Goal: Task Accomplishment & Management: Manage account settings

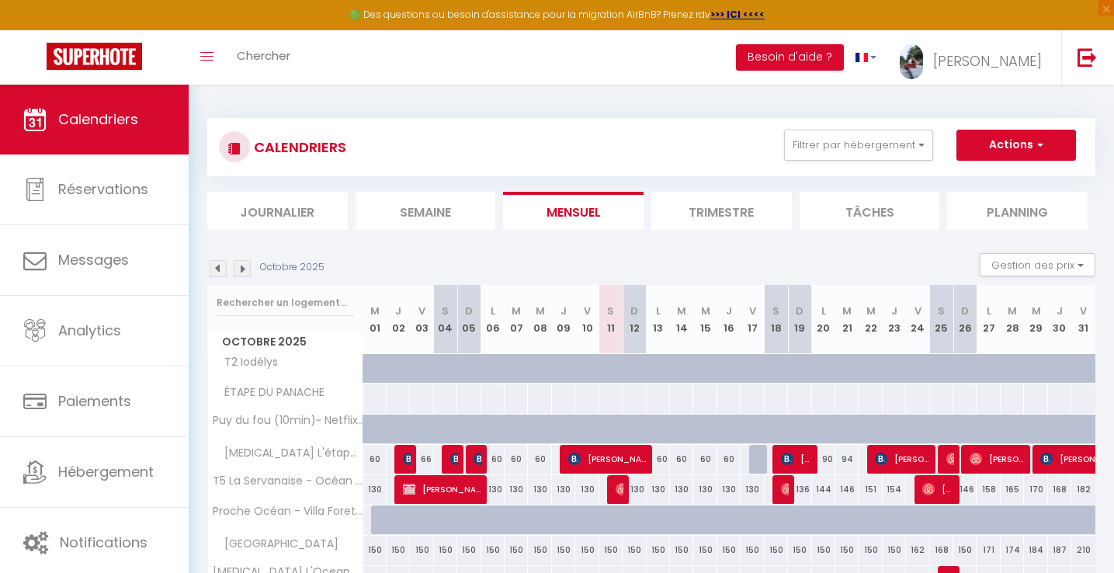
scroll to position [58, 0]
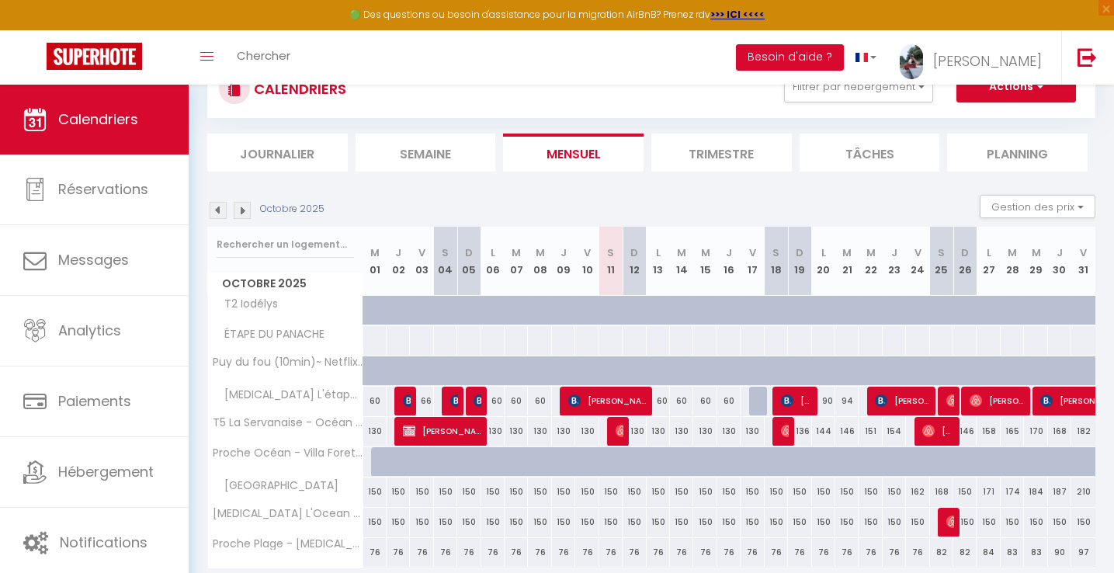
click at [660, 402] on div "60" at bounding box center [658, 401] width 23 height 29
select select "1"
type input "Lun 13 Octobre 2025"
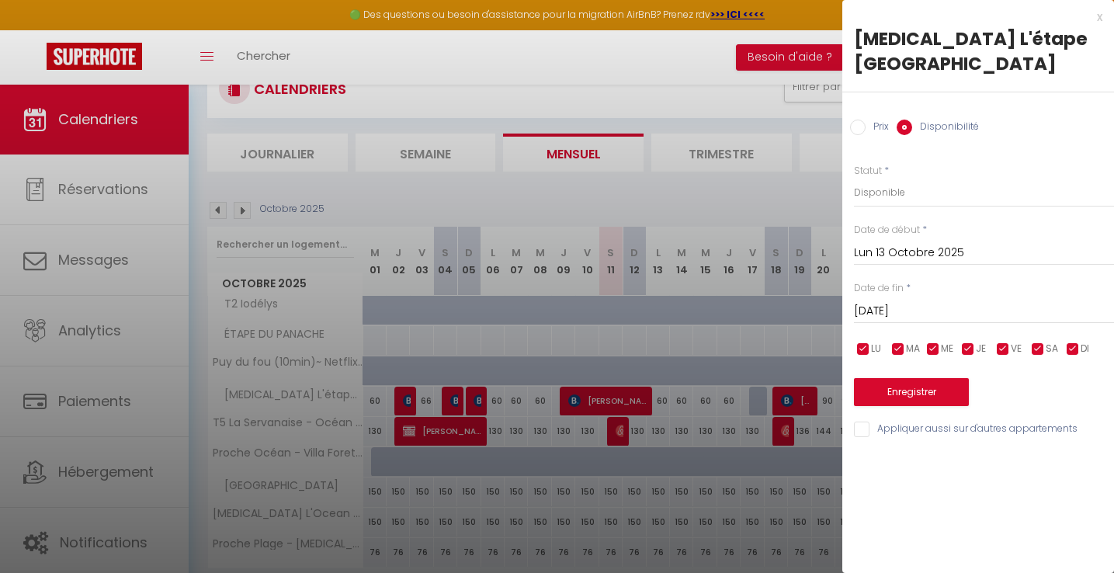
click at [908, 301] on input "[DATE]" at bounding box center [984, 311] width 260 height 20
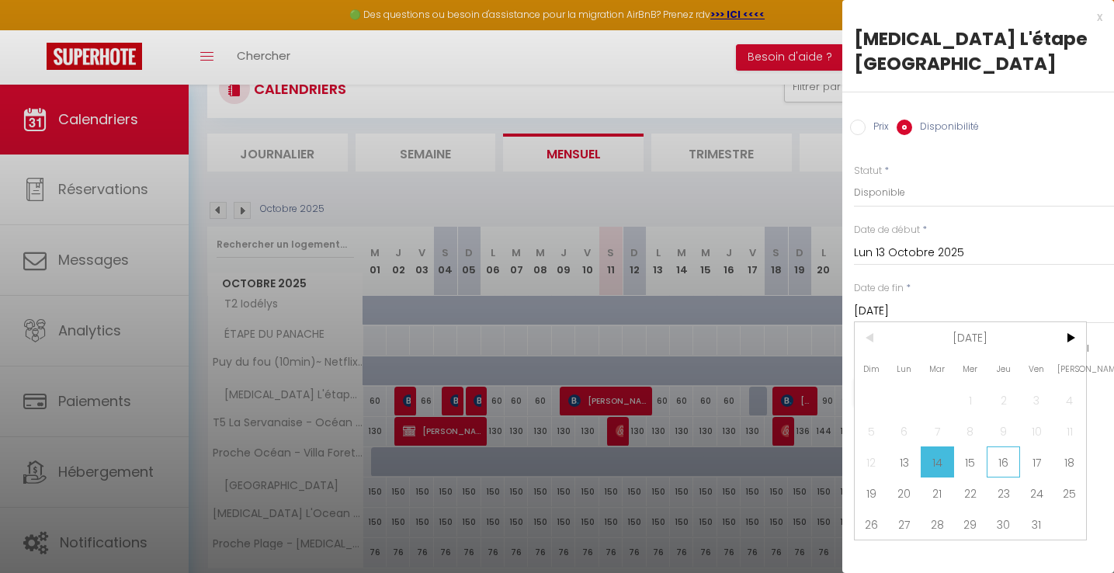
click at [1007, 446] on span "16" at bounding box center [1003, 461] width 33 height 31
type input "Jeu 16 Octobre 2025"
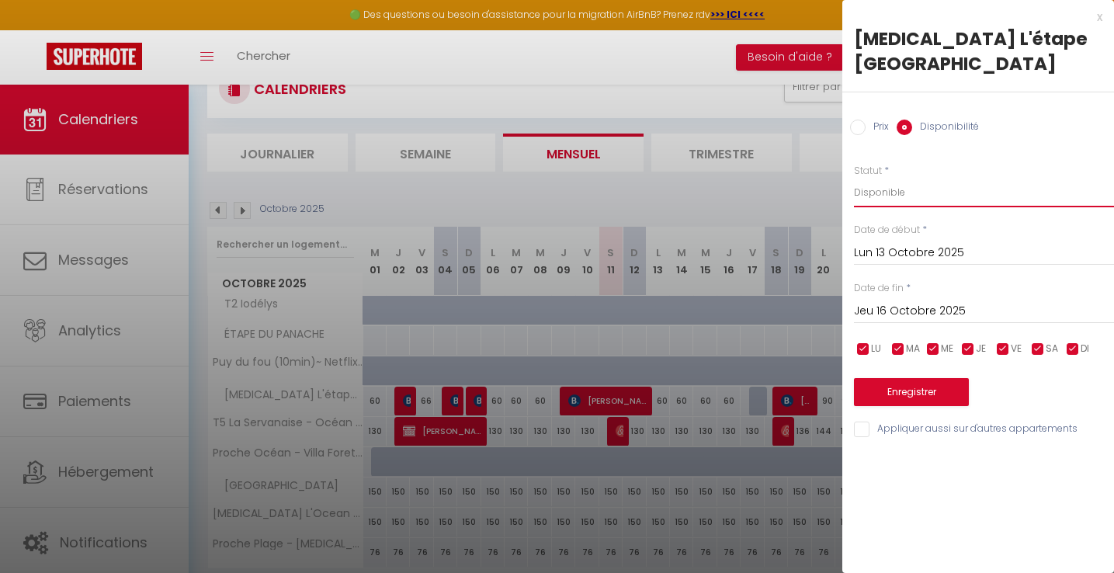
click at [894, 178] on select "Disponible Indisponible" at bounding box center [984, 192] width 260 height 29
click at [905, 178] on select "Disponible Indisponible" at bounding box center [984, 192] width 260 height 29
select select "0"
click at [854, 178] on select "Disponible Indisponible" at bounding box center [984, 192] width 260 height 29
click at [914, 378] on button "Enregistrer" at bounding box center [911, 392] width 115 height 28
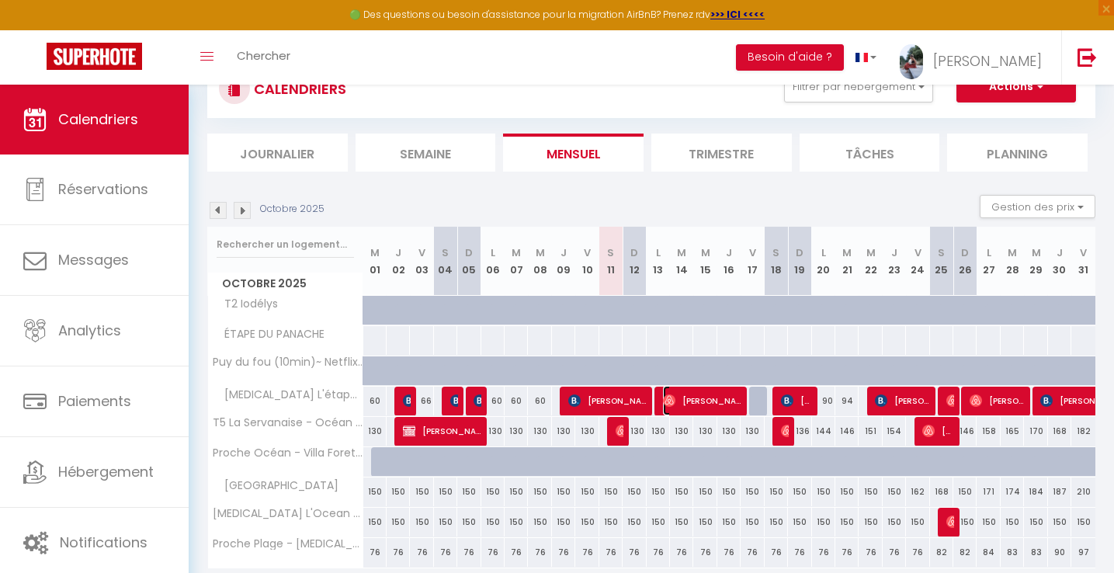
click at [716, 406] on span "[PERSON_NAME]" at bounding box center [702, 400] width 78 height 29
select select "OK"
select select "1"
select select "0"
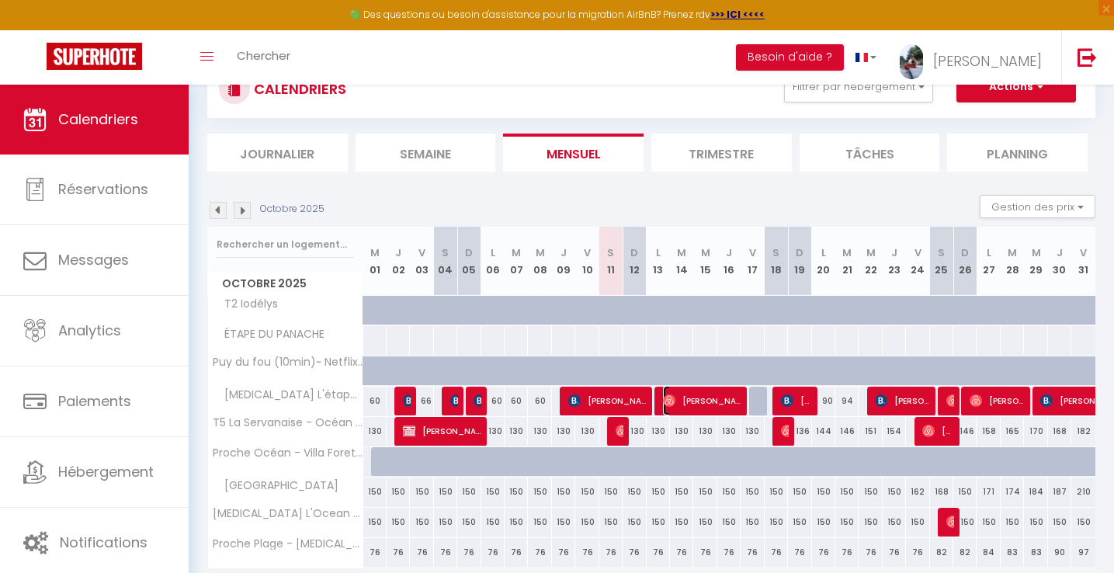
select select "1"
select select
